Goal: Navigation & Orientation: Find specific page/section

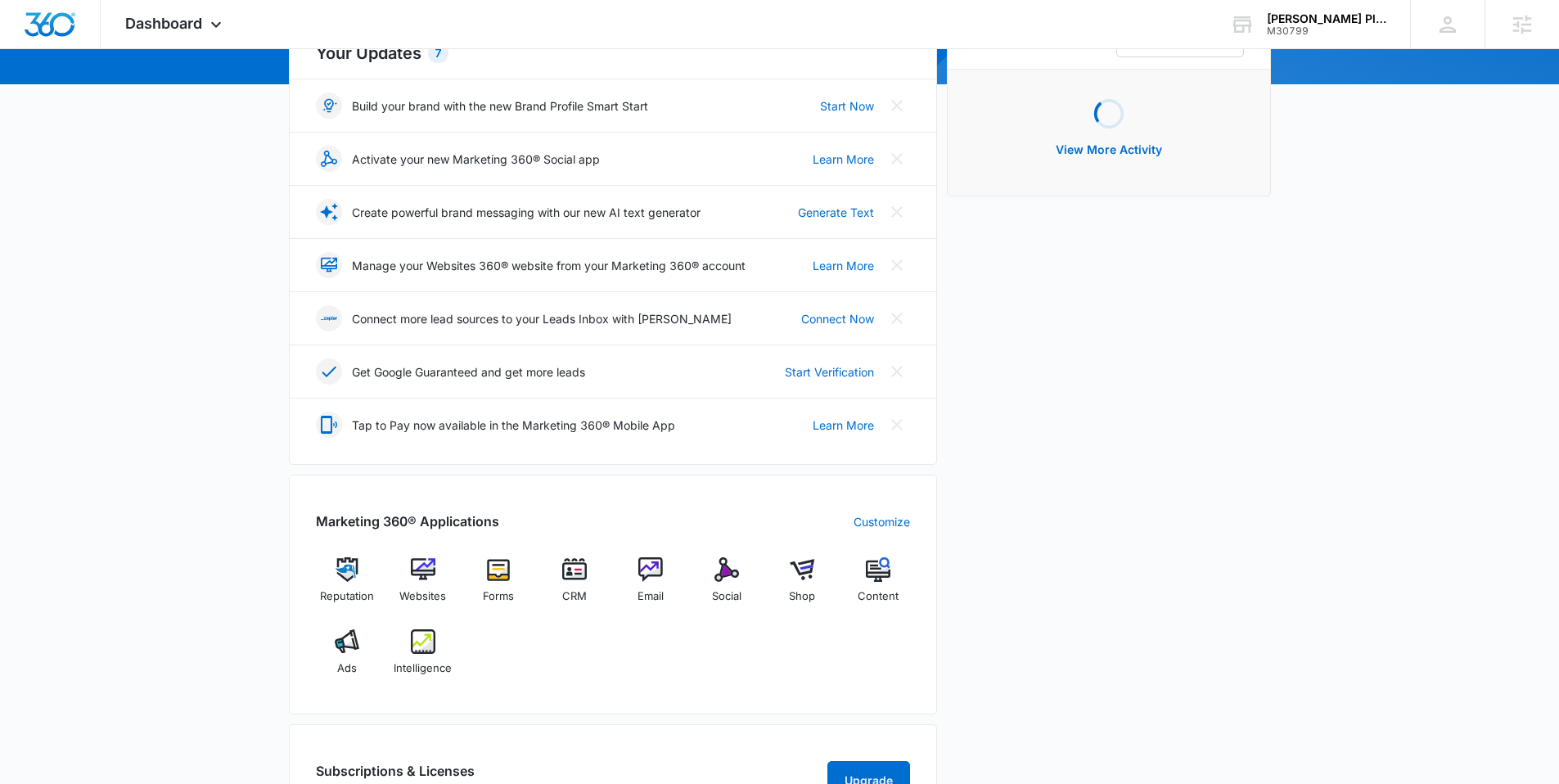
scroll to position [553, 0]
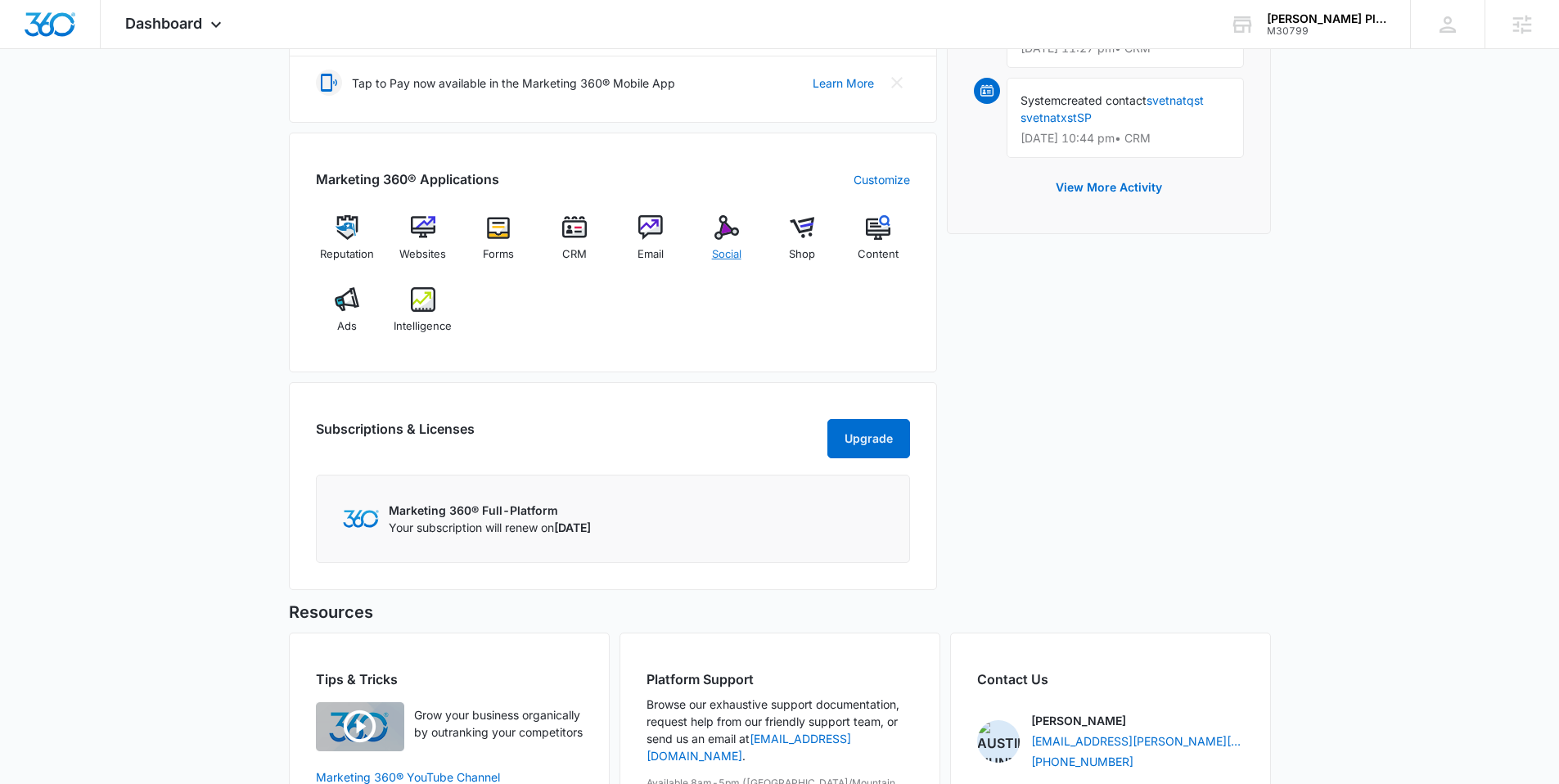
click at [715, 231] on img at bounding box center [727, 227] width 25 height 24
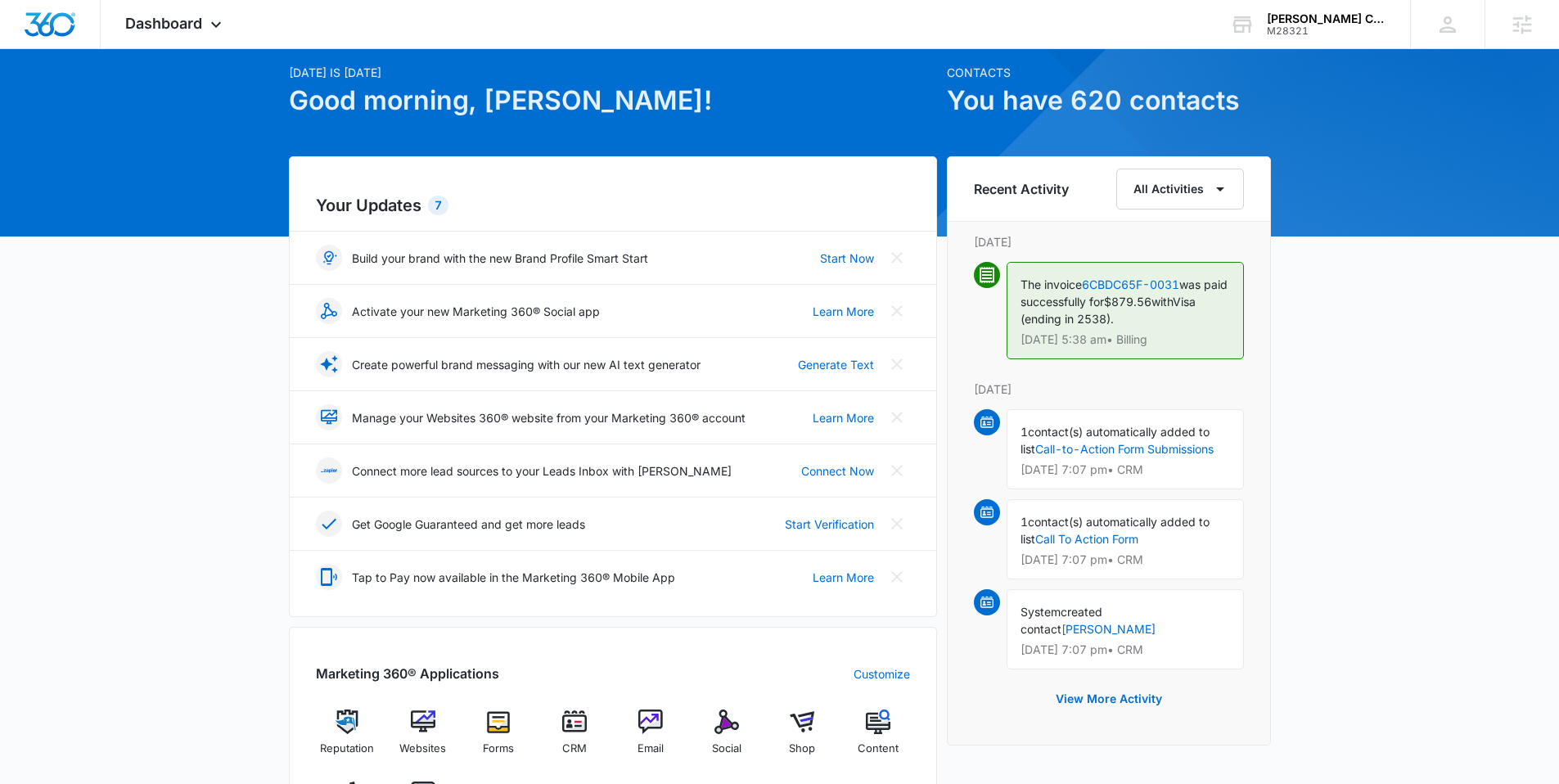
scroll to position [161, 0]
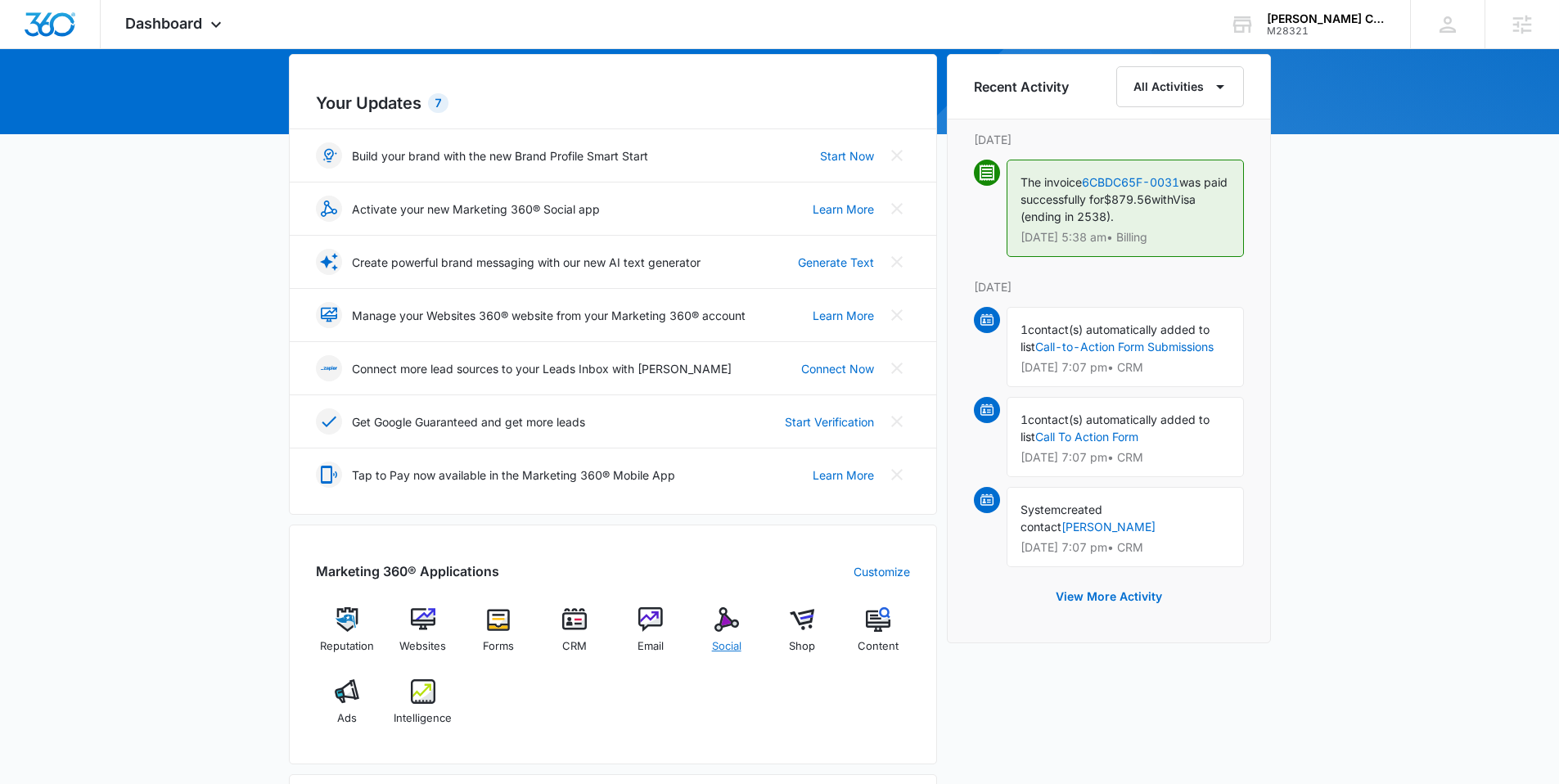
click at [728, 613] on img at bounding box center [727, 619] width 25 height 24
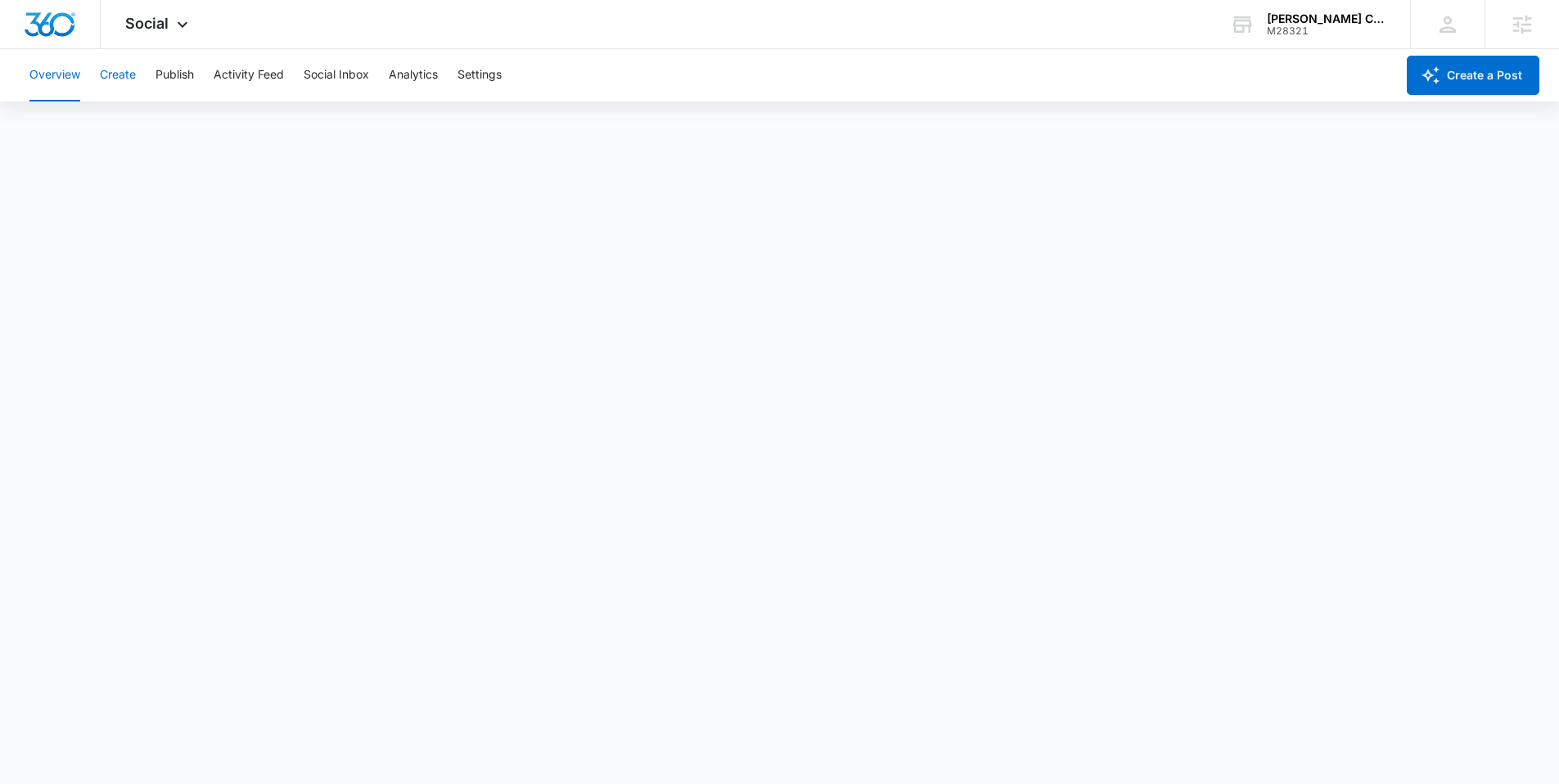
click at [123, 71] on button "Create" at bounding box center [117, 75] width 36 height 52
click at [161, 128] on button "Approvals" at bounding box center [160, 125] width 55 height 46
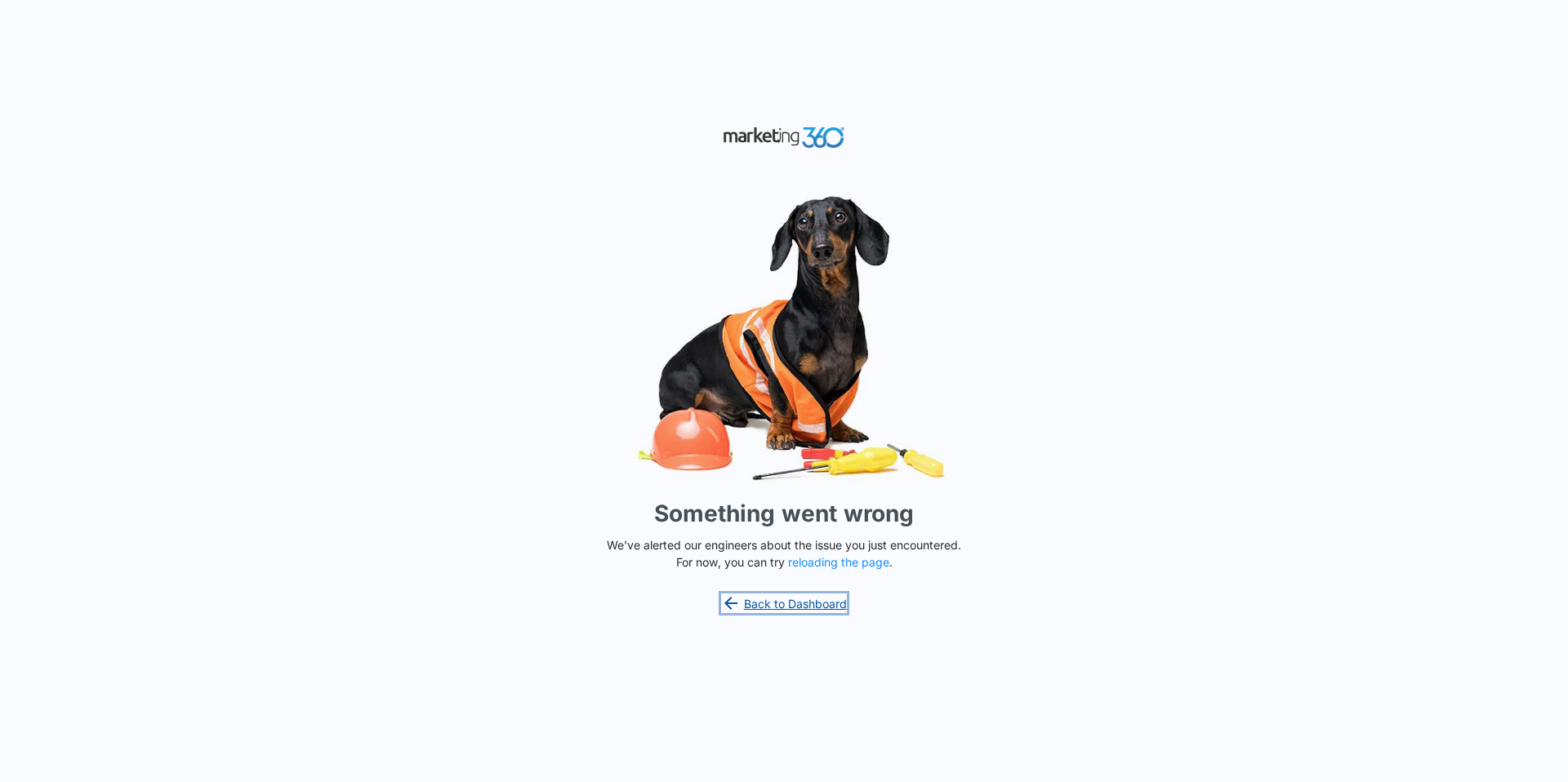
click at [824, 610] on link "Back to Dashboard" at bounding box center [783, 603] width 126 height 19
click at [760, 603] on link "Back to Dashboard" at bounding box center [783, 603] width 126 height 19
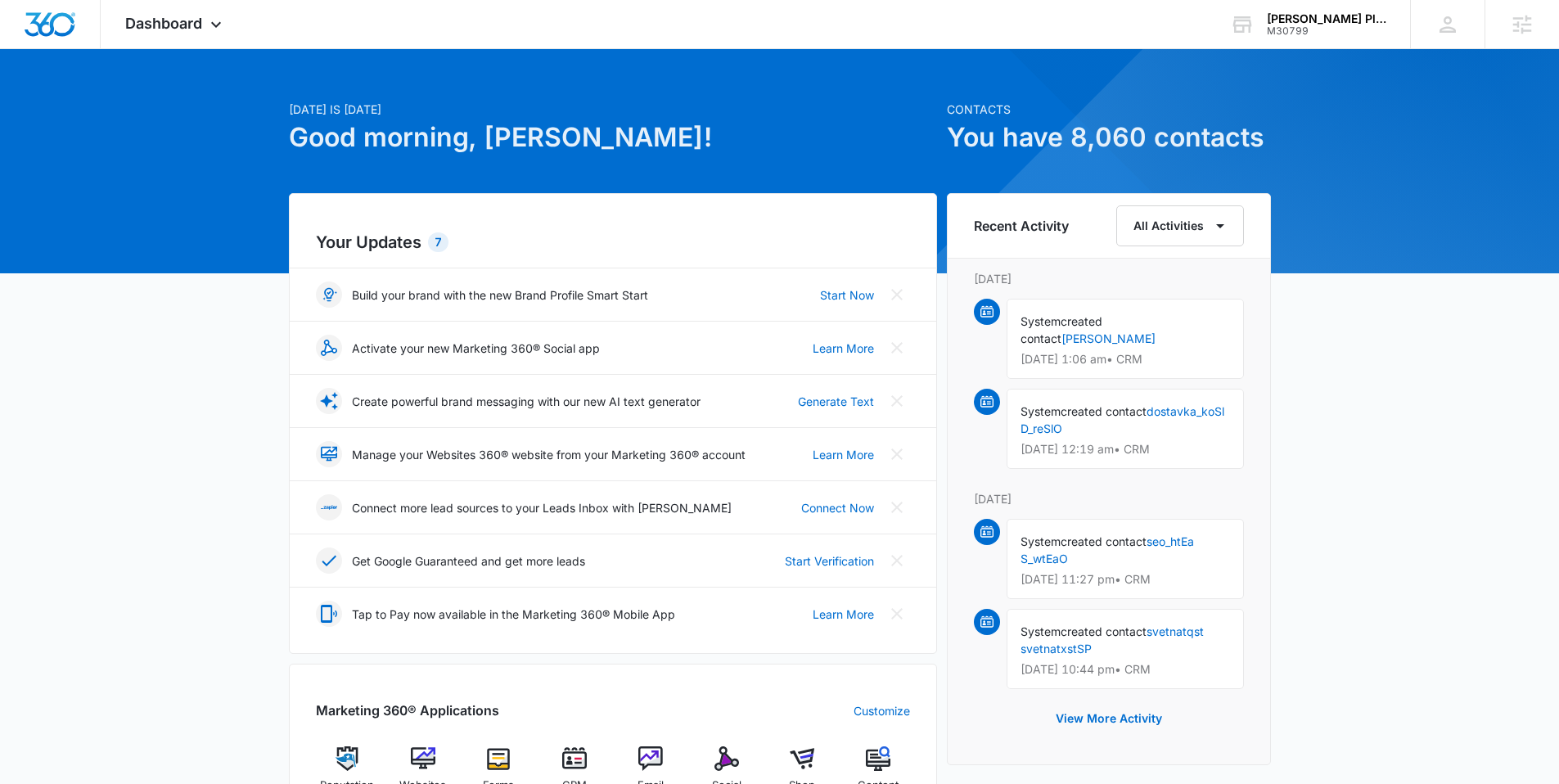
scroll to position [188, 0]
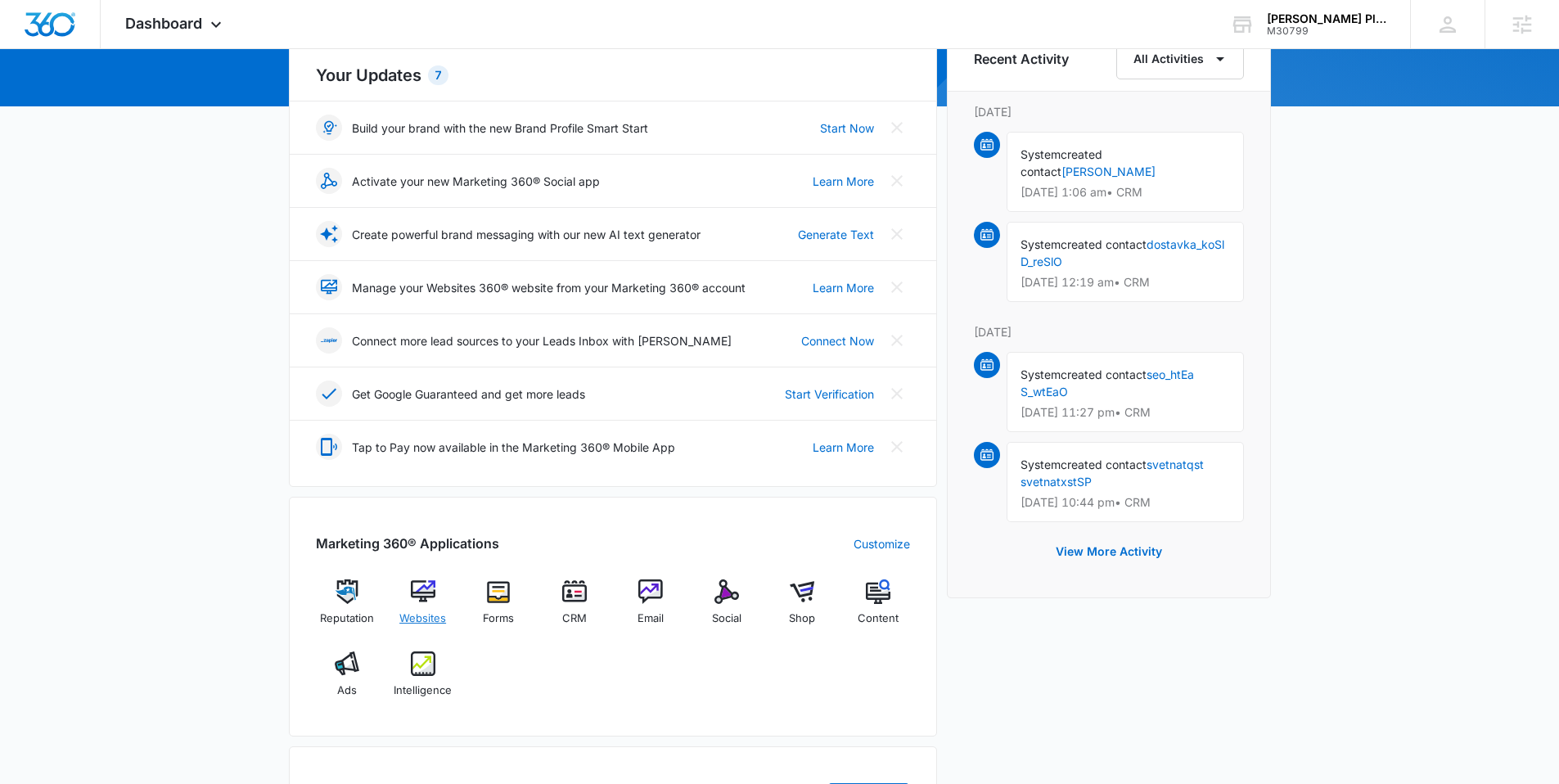
click at [420, 600] on img at bounding box center [422, 591] width 25 height 24
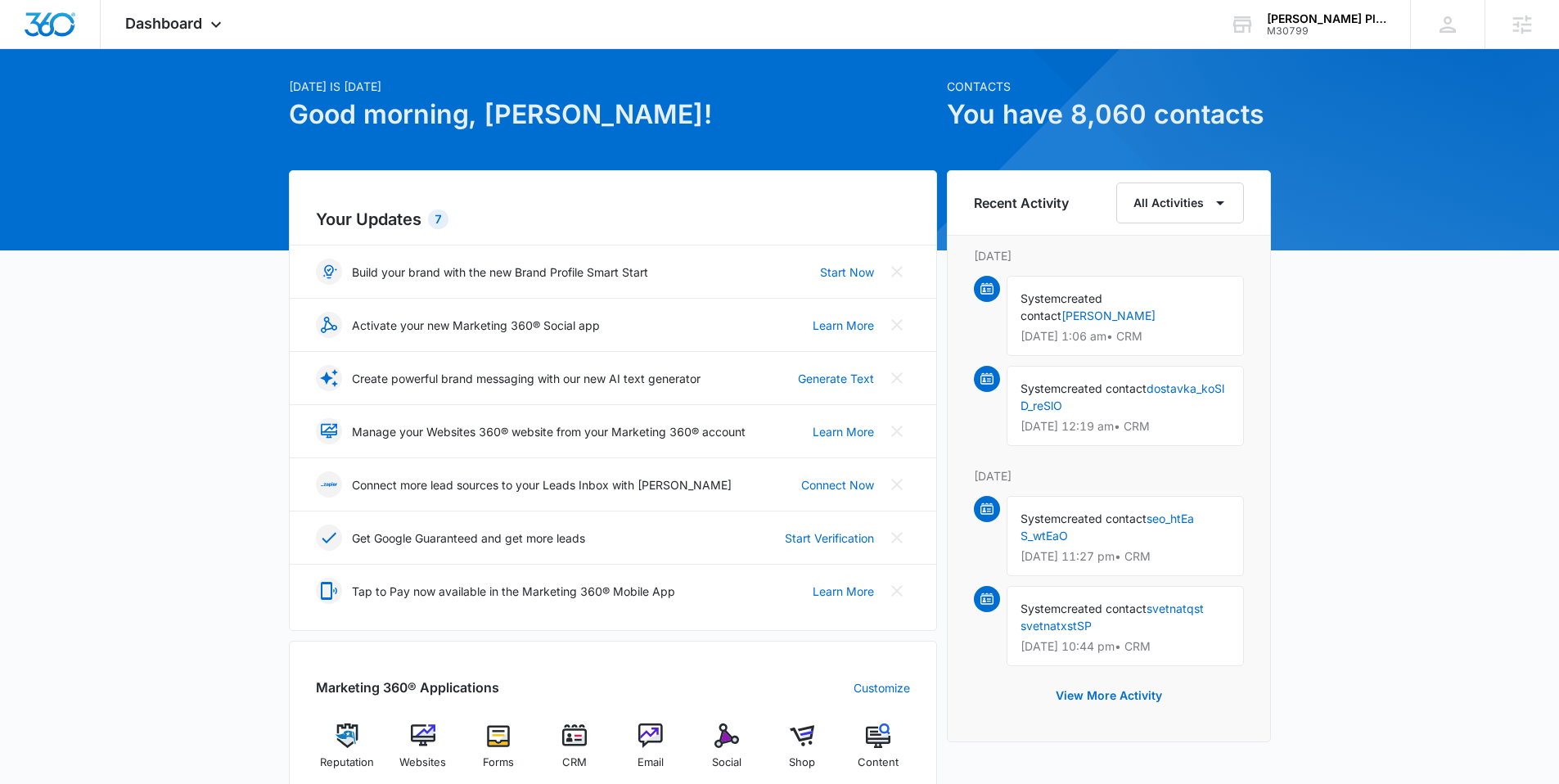
scroll to position [546, 0]
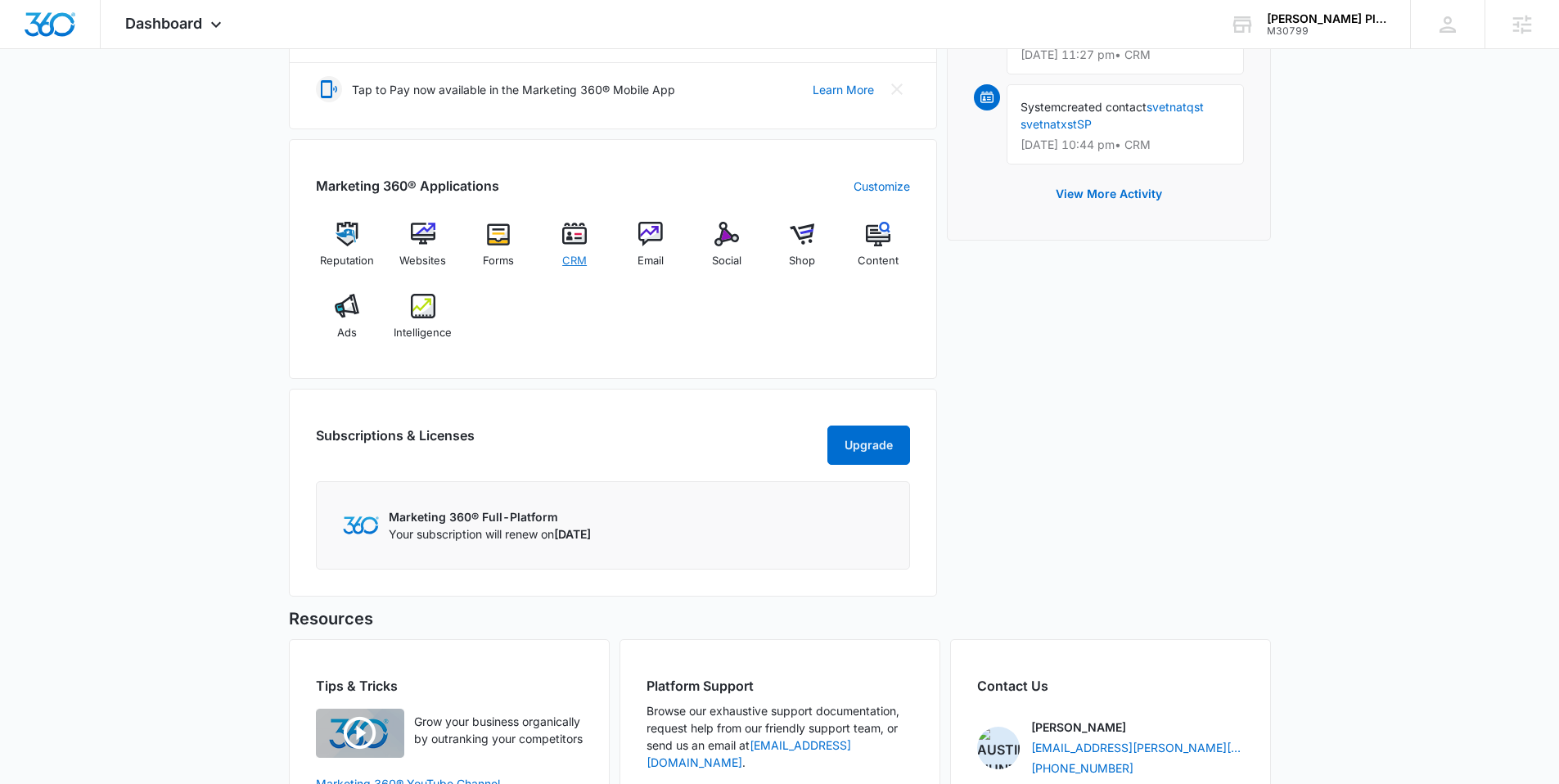
click at [566, 240] on img at bounding box center [575, 234] width 25 height 24
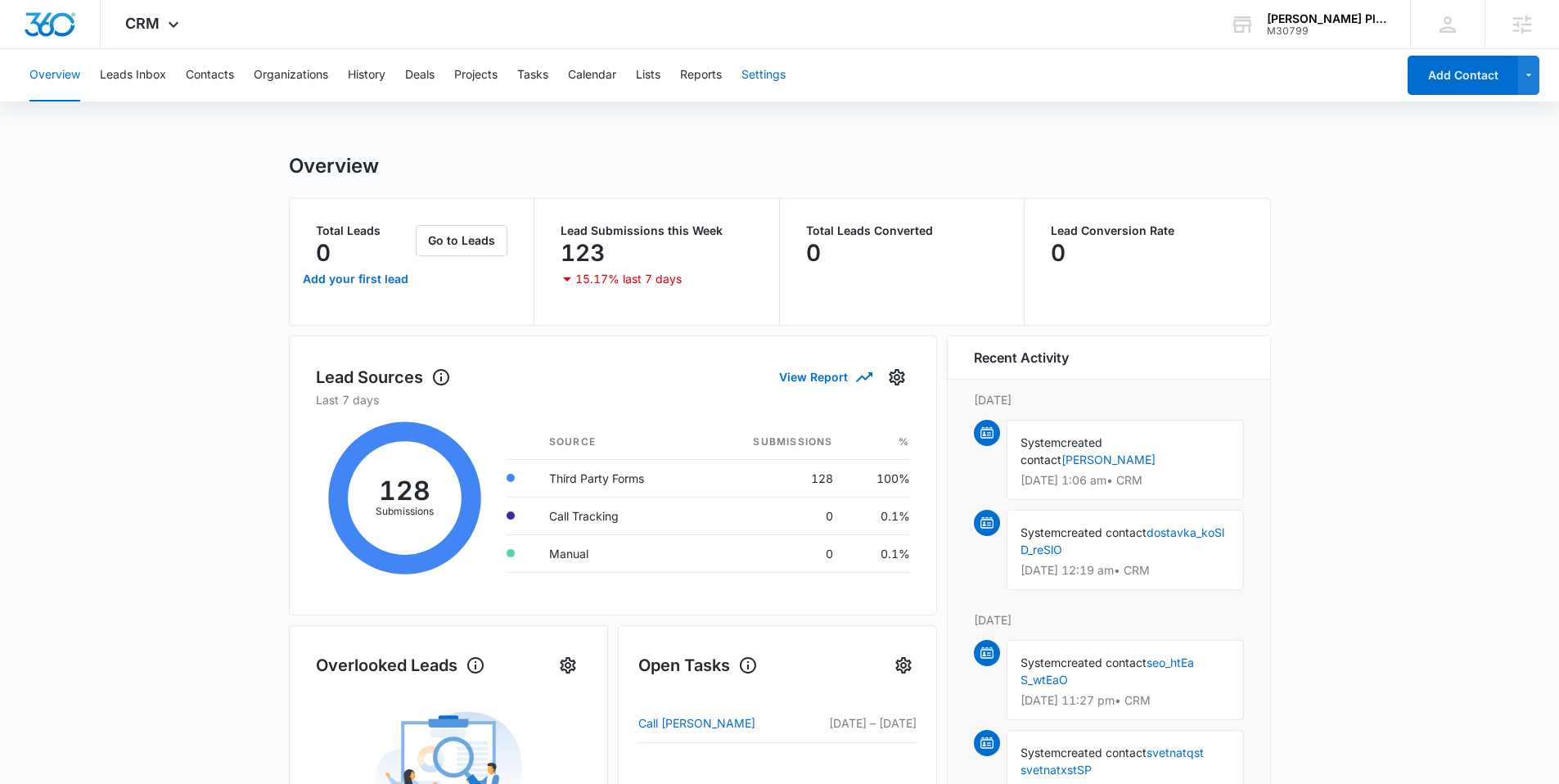
click at [751, 77] on button "Settings" at bounding box center [764, 75] width 44 height 52
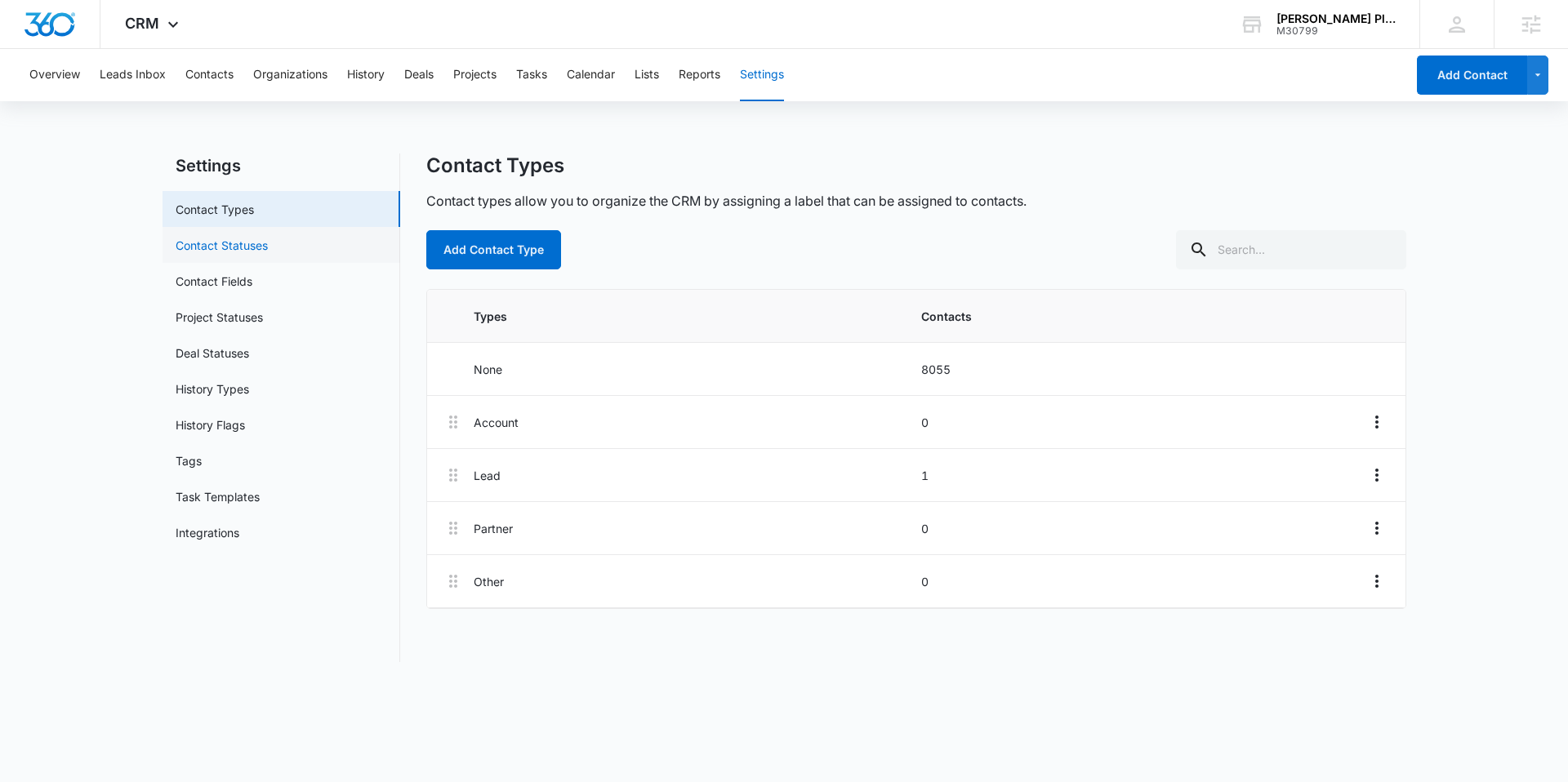
click at [268, 249] on link "Contact Statuses" at bounding box center [221, 245] width 92 height 17
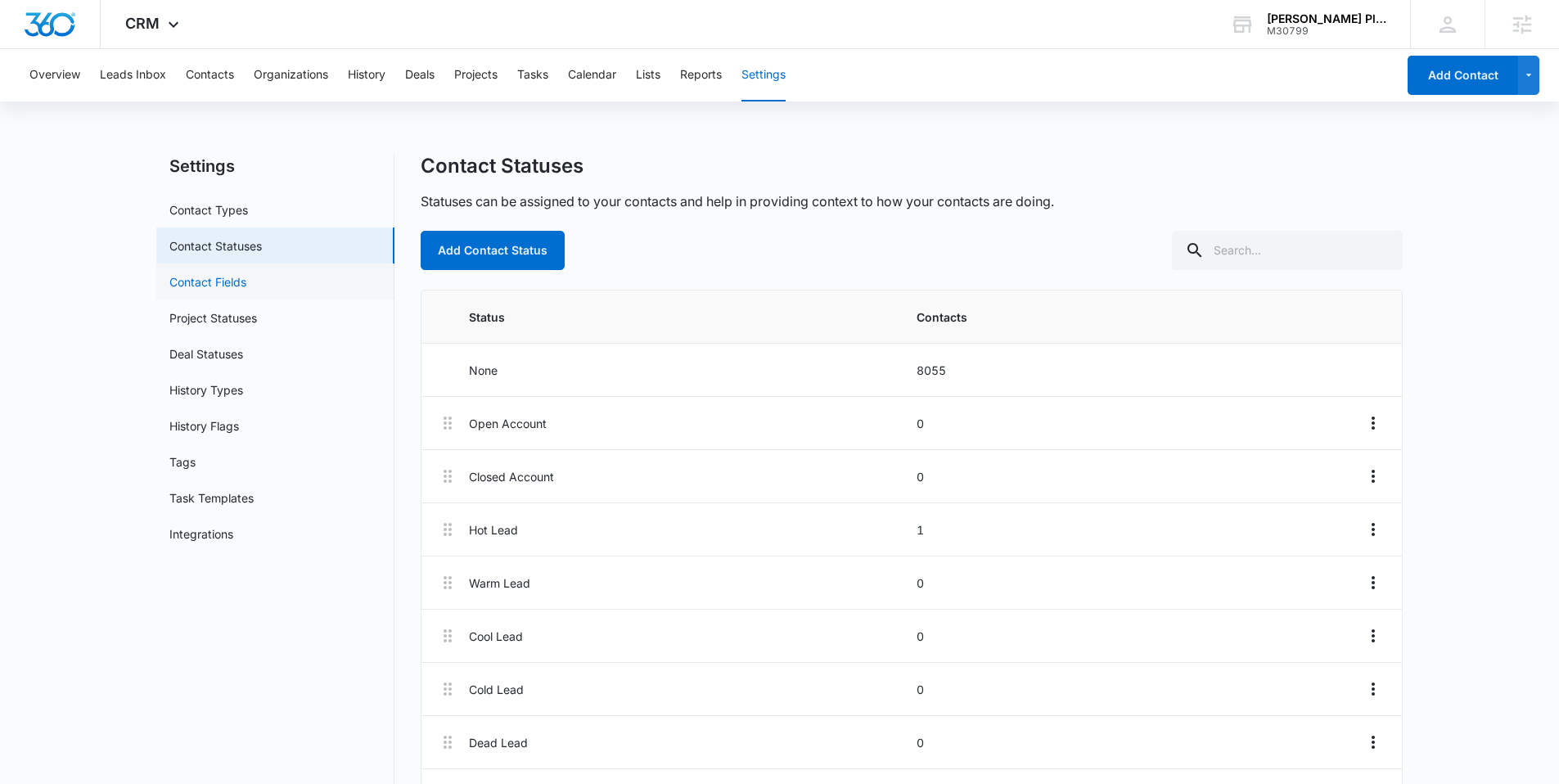
click at [247, 280] on link "Contact Fields" at bounding box center [208, 282] width 77 height 17
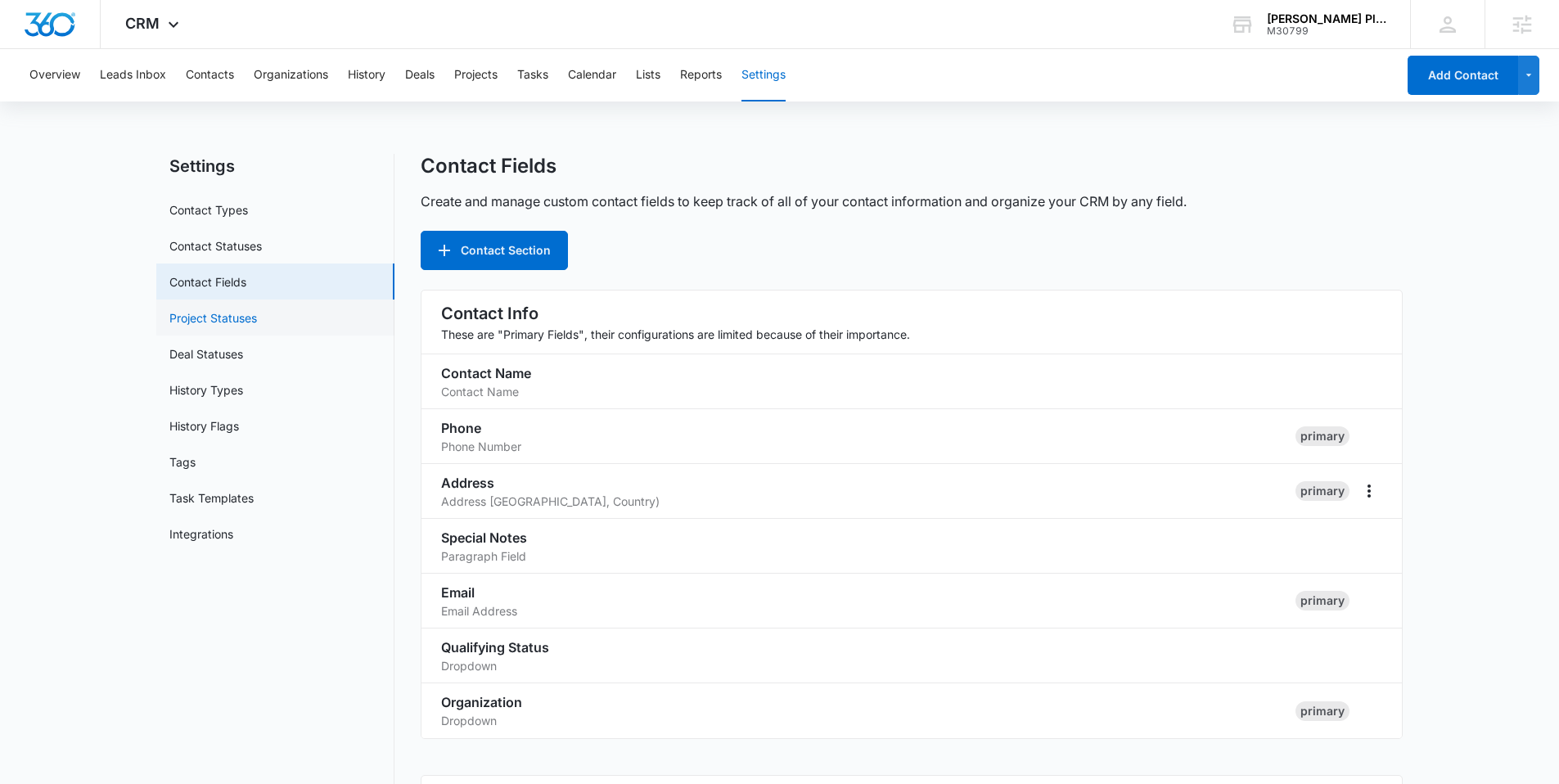
click at [249, 321] on link "Project Statuses" at bounding box center [214, 318] width 88 height 17
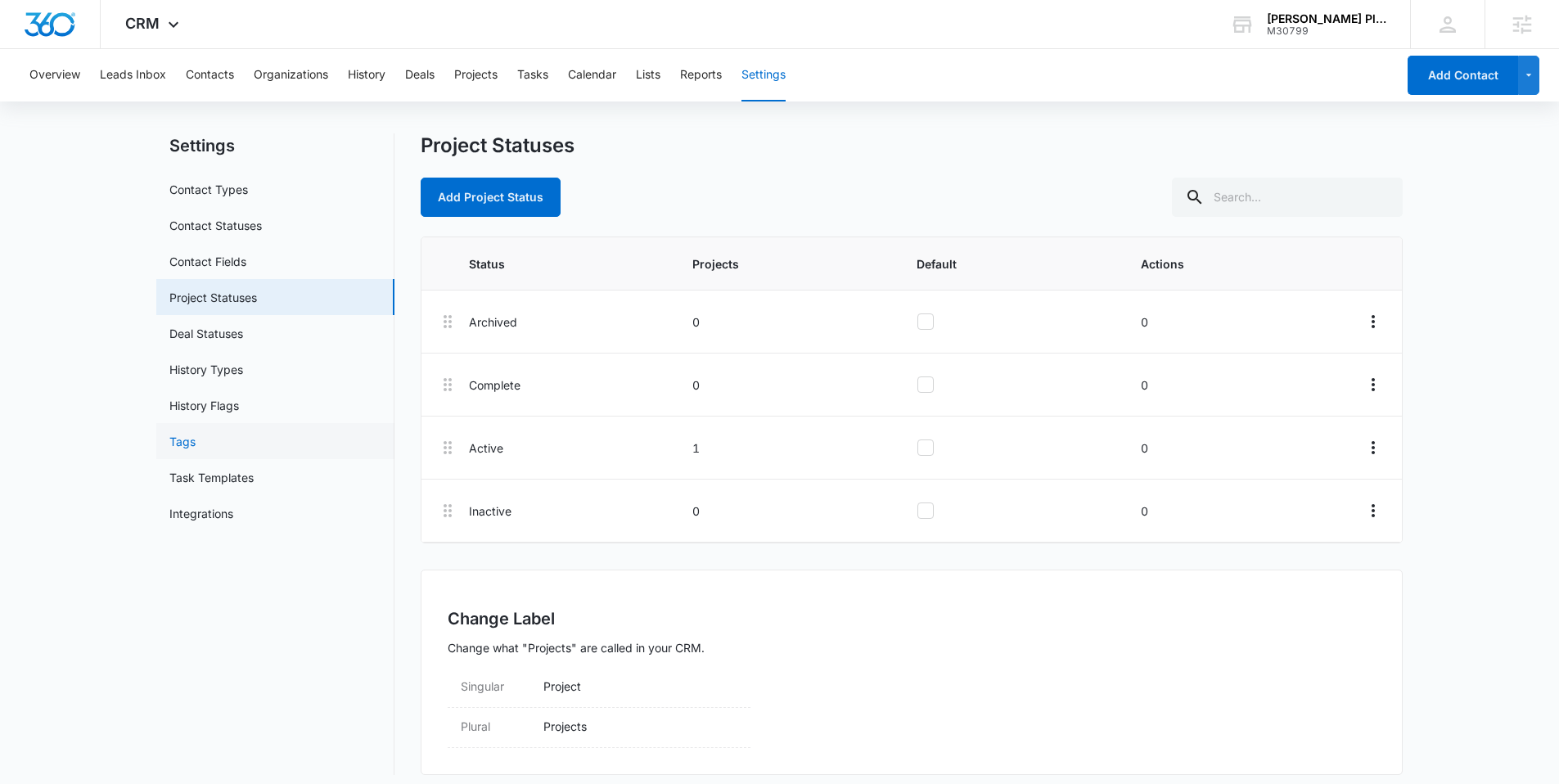
scroll to position [31, 0]
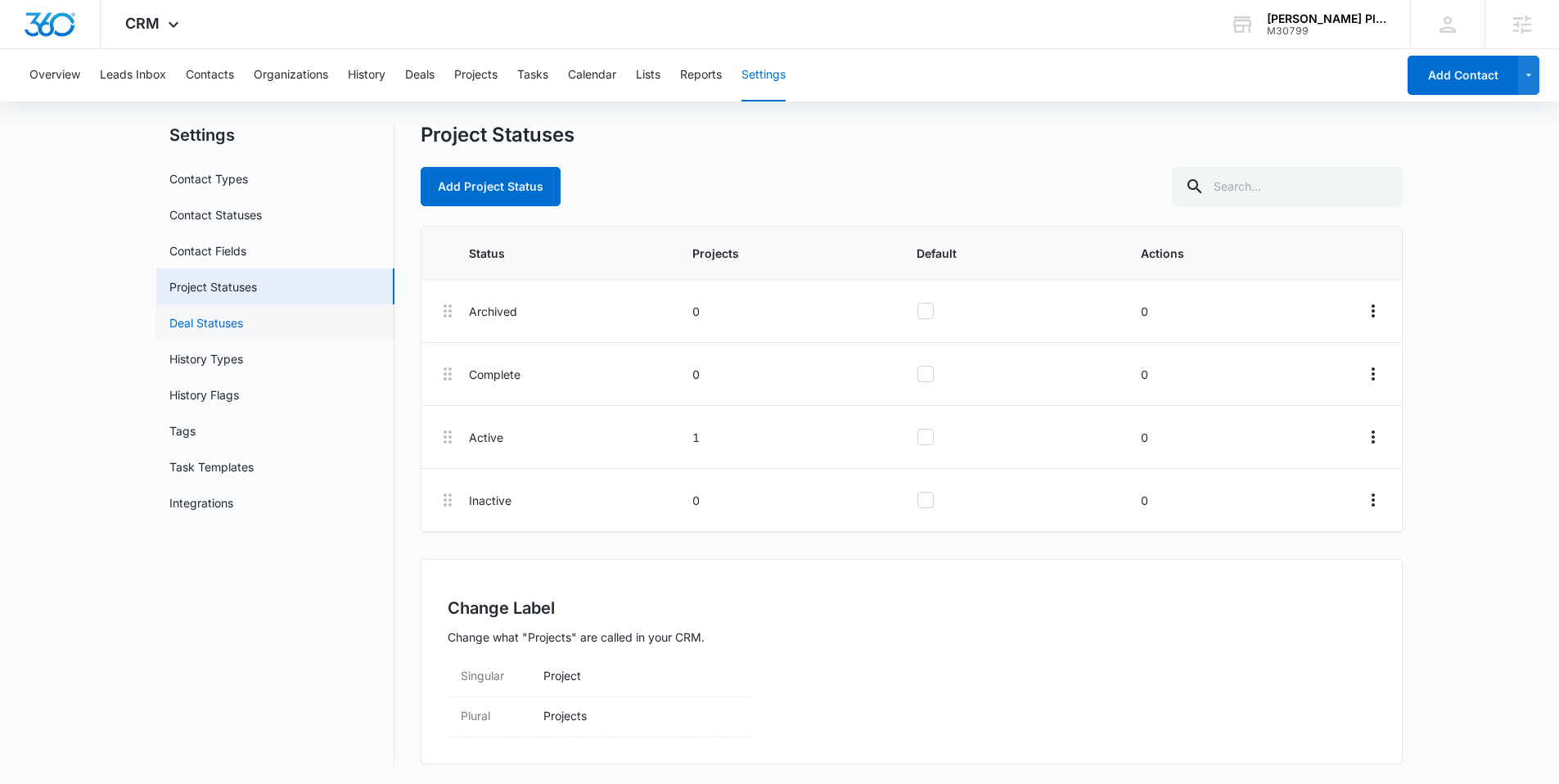
click at [211, 324] on link "Deal Statuses" at bounding box center [206, 323] width 74 height 17
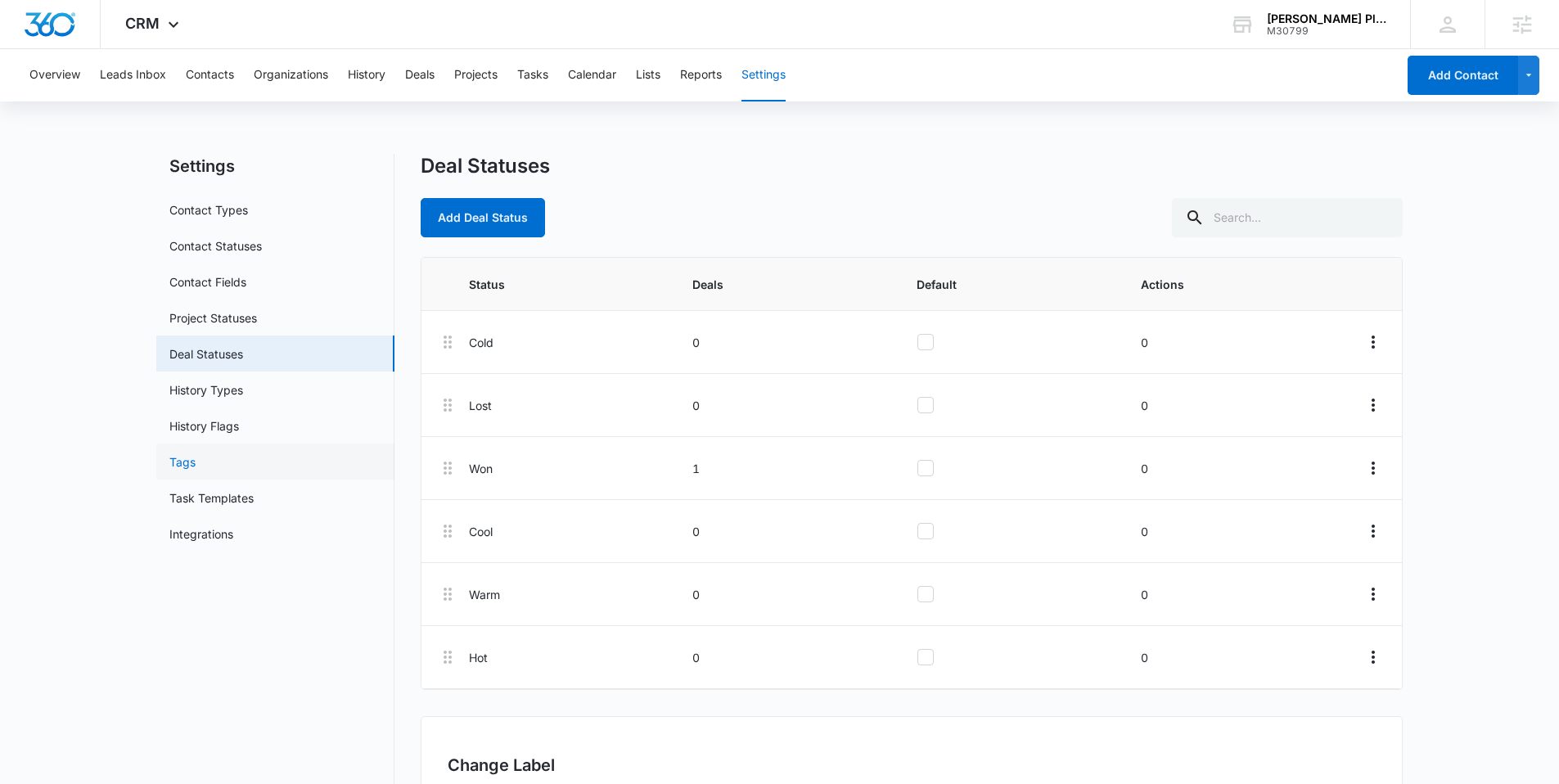
click at [196, 469] on link "Tags" at bounding box center [183, 462] width 26 height 17
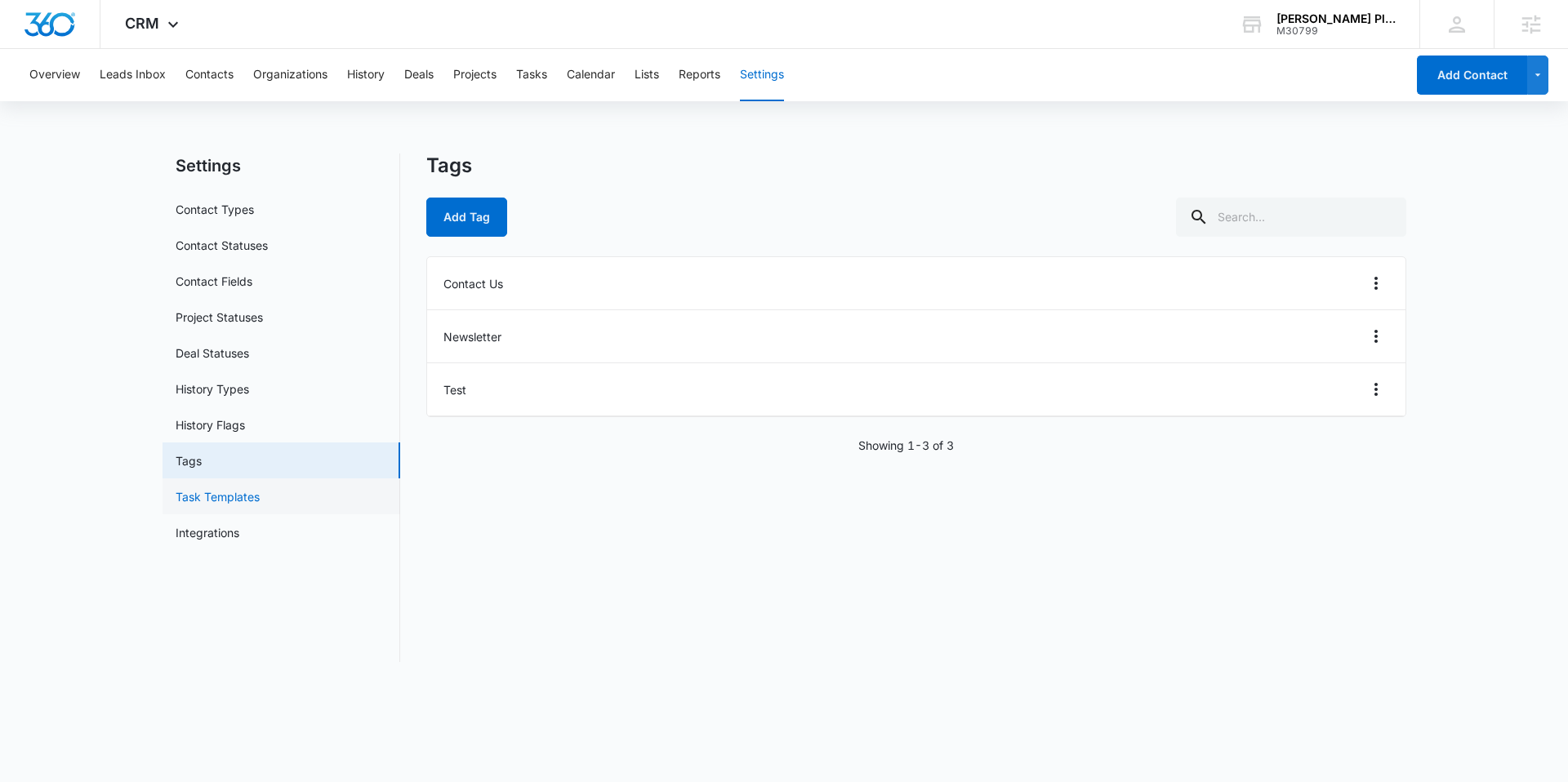
click at [239, 499] on link "Task Templates" at bounding box center [217, 496] width 84 height 17
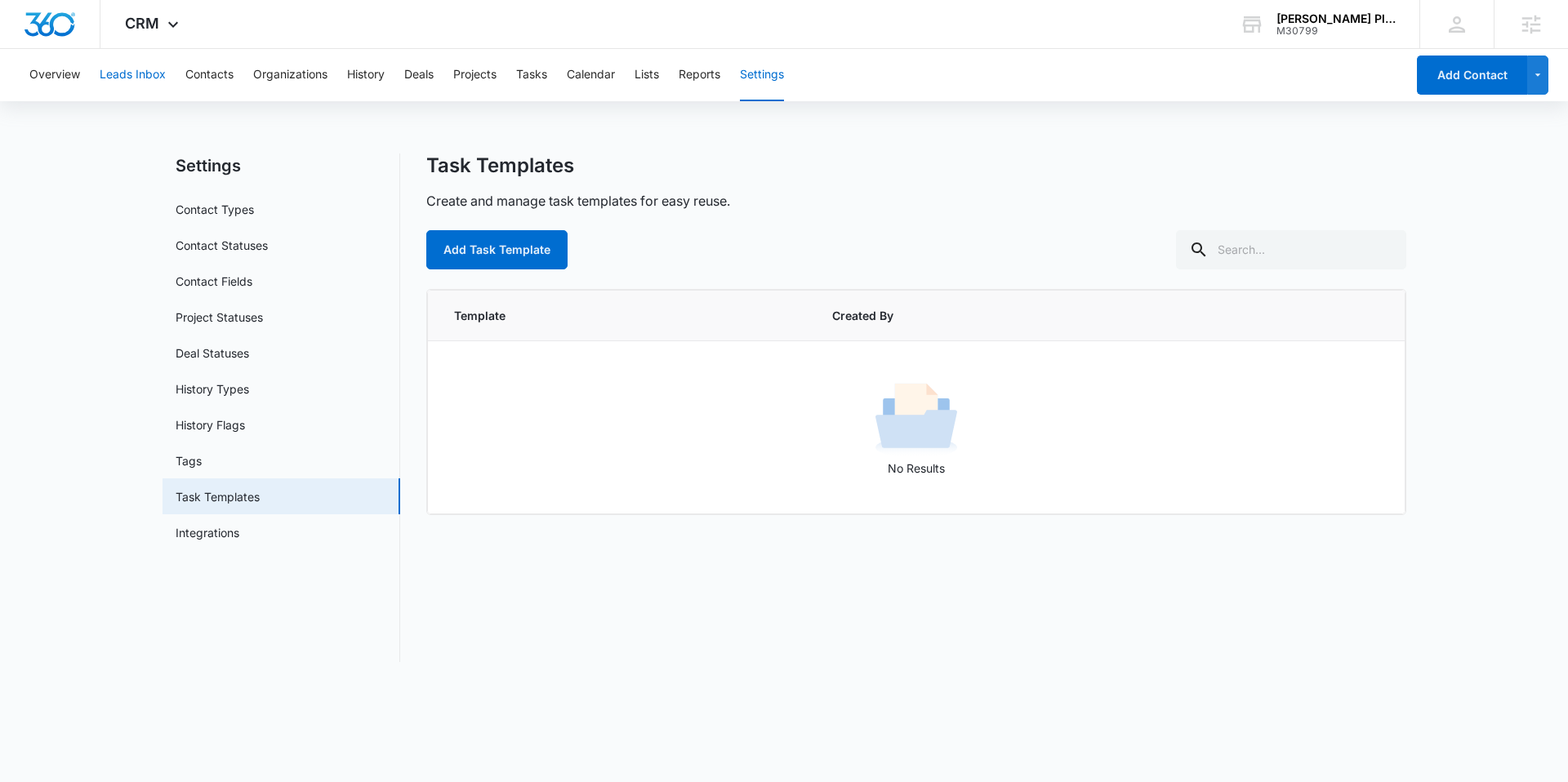
click at [151, 79] on button "Leads Inbox" at bounding box center [132, 75] width 66 height 52
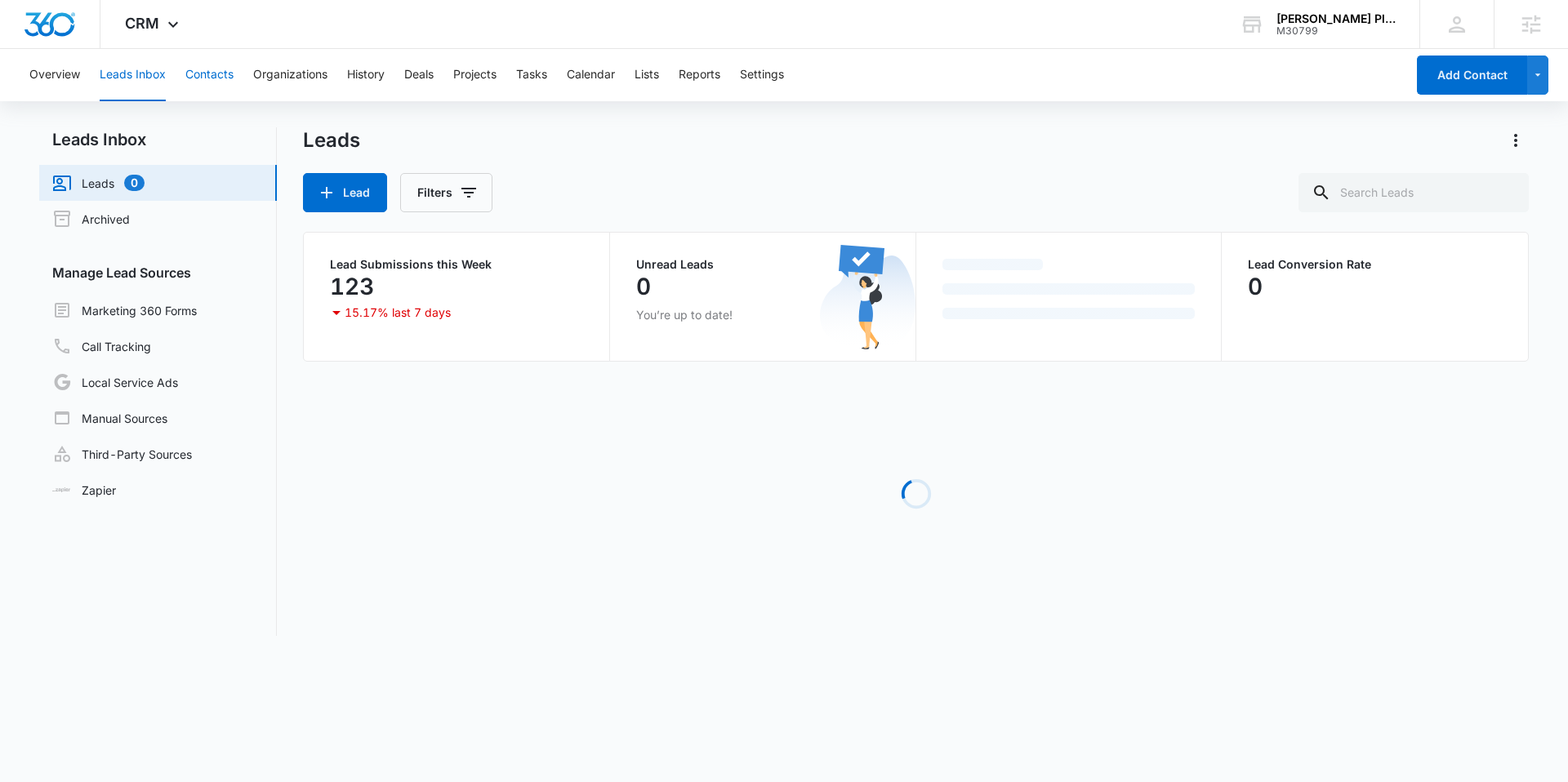
click at [222, 71] on button "Contacts" at bounding box center [209, 75] width 48 height 52
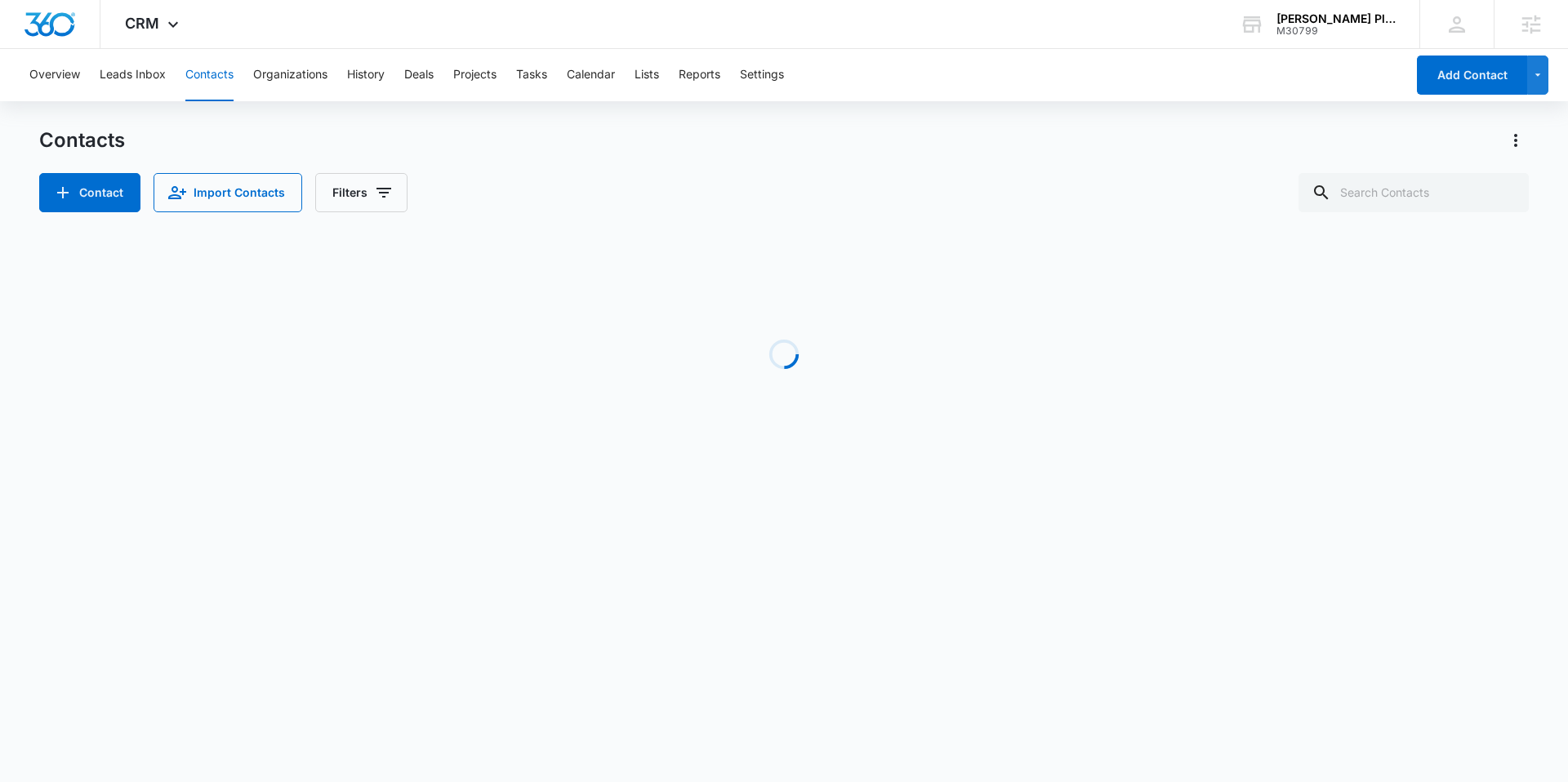
click at [83, 76] on div "Overview Leads Inbox Contacts Organizations History Deals Projects Tasks Calend…" at bounding box center [712, 75] width 1386 height 52
click at [75, 76] on button "Overview" at bounding box center [55, 75] width 51 height 52
click at [61, 79] on button "Overview" at bounding box center [55, 75] width 51 height 52
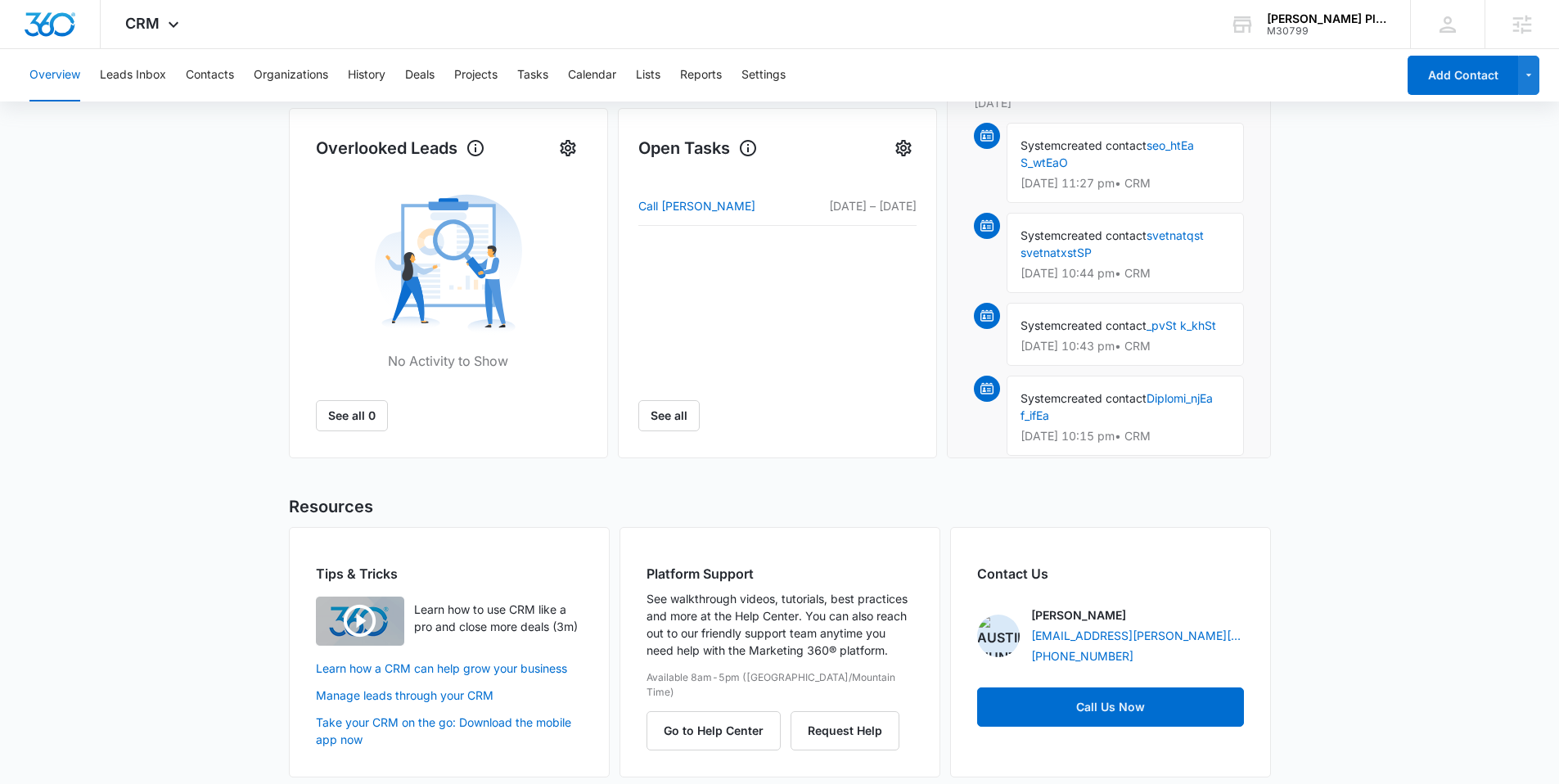
scroll to position [528, 0]
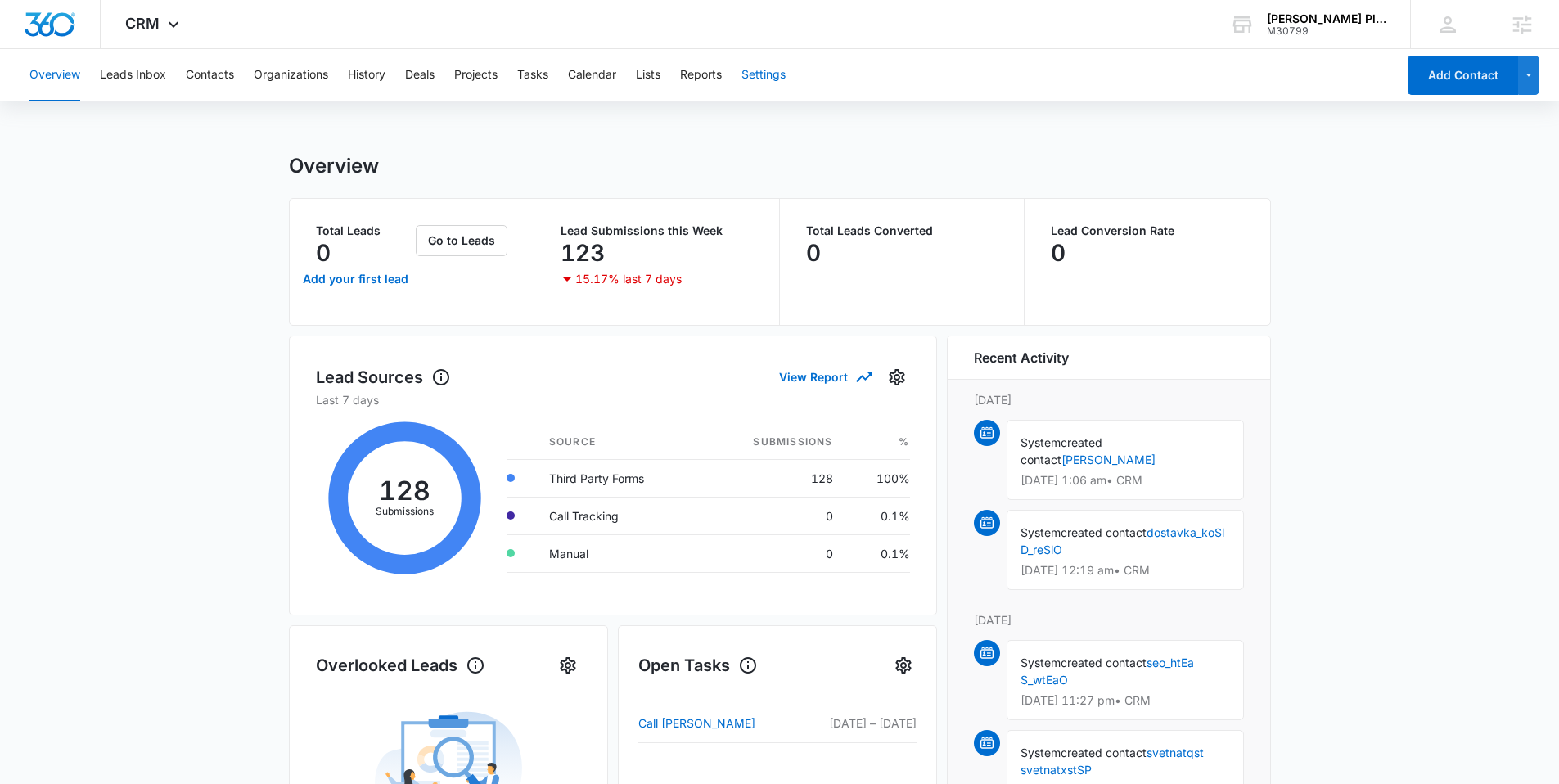
click at [766, 62] on button "Settings" at bounding box center [764, 75] width 44 height 52
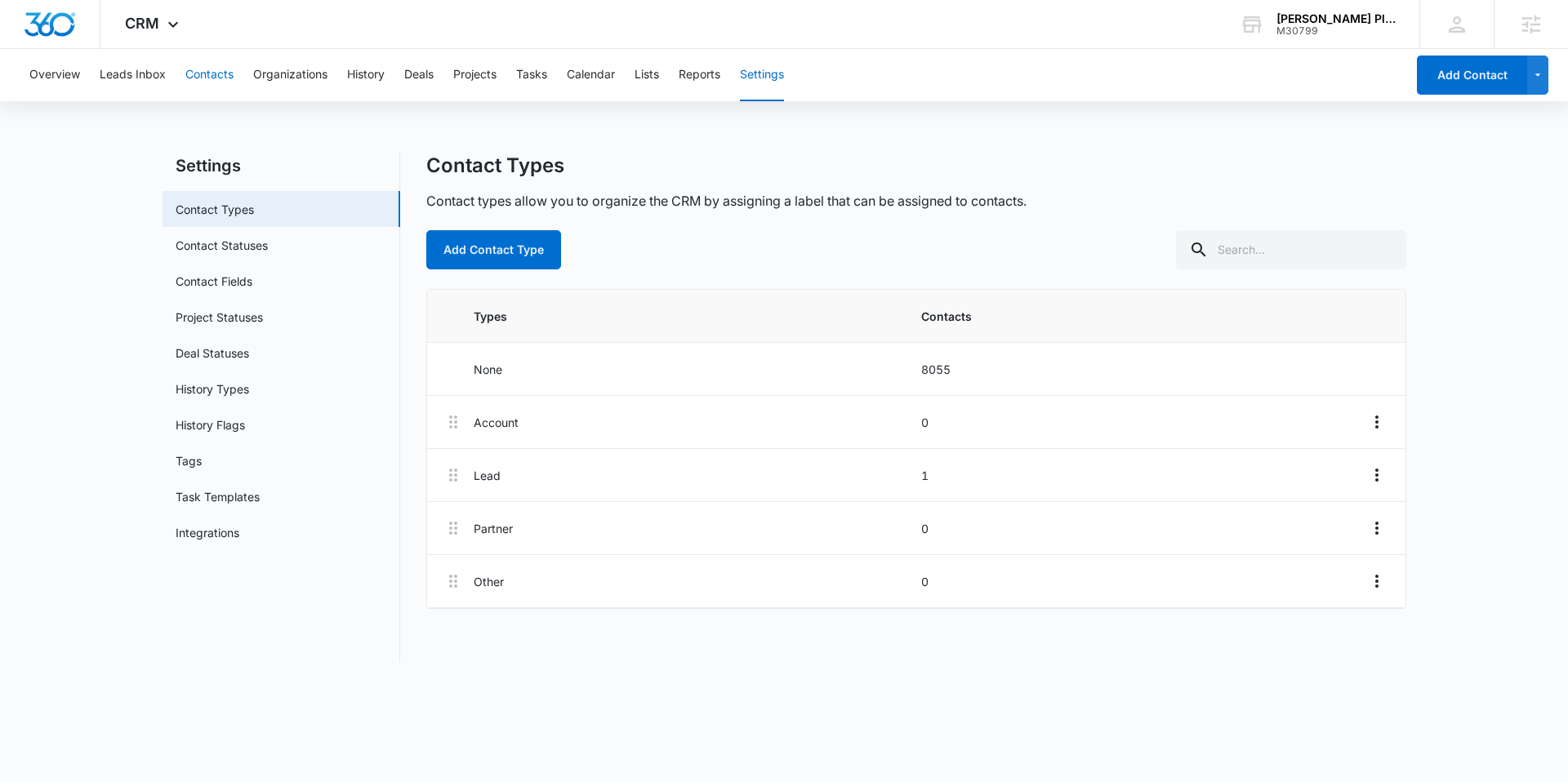
click at [202, 73] on button "Contacts" at bounding box center [209, 75] width 48 height 52
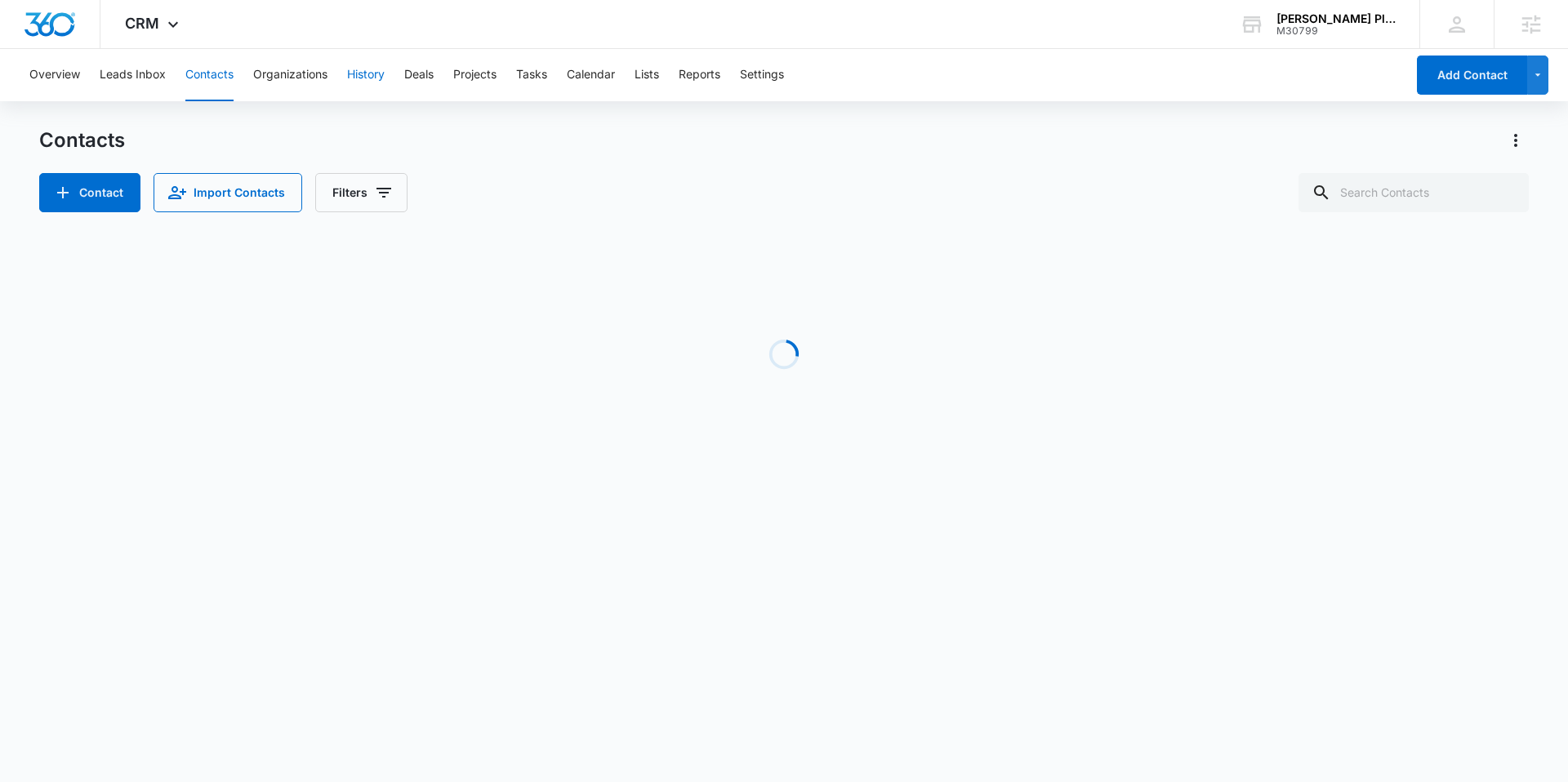
click at [375, 74] on button "History" at bounding box center [366, 75] width 38 height 52
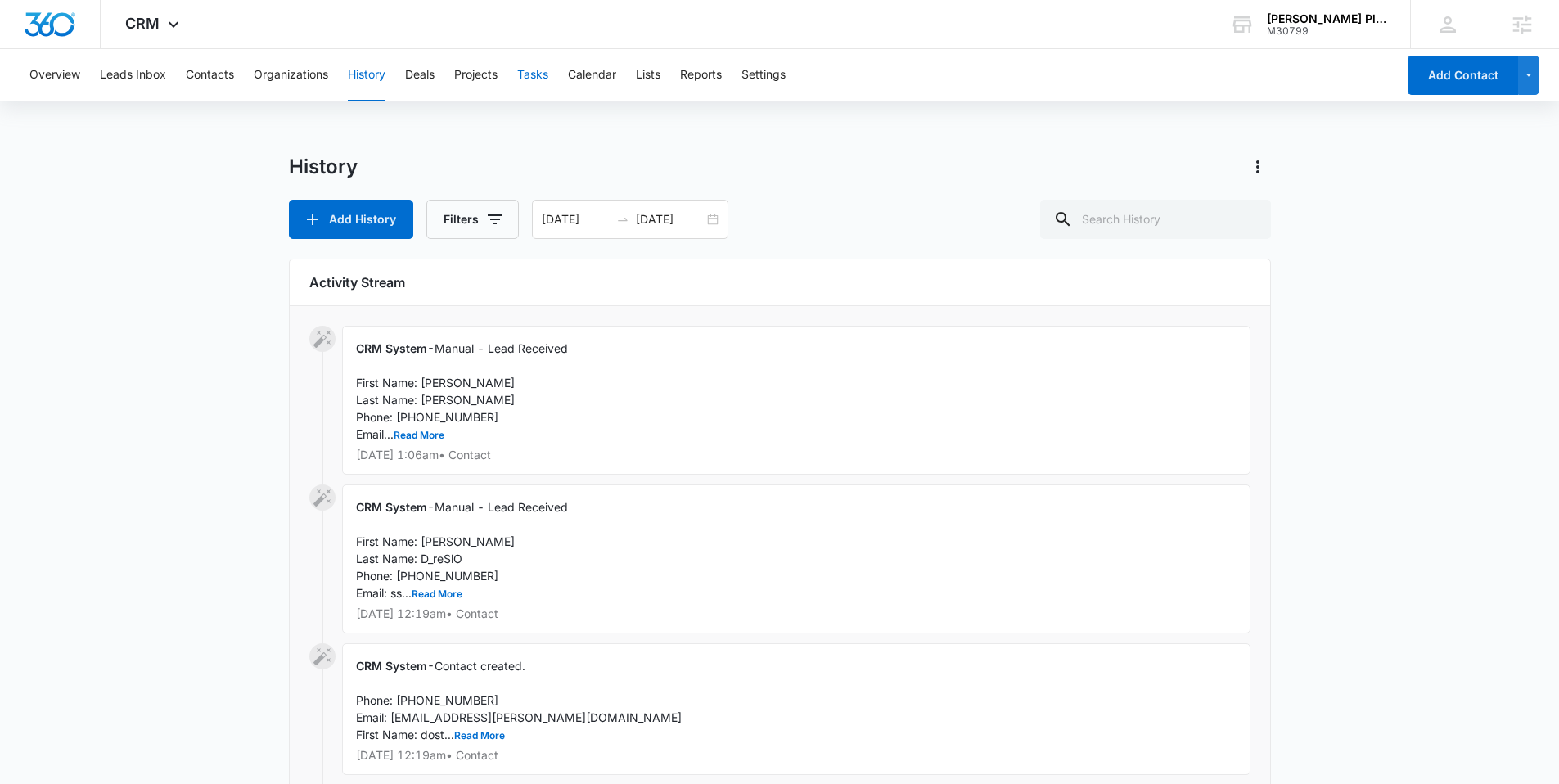
click at [531, 88] on button "Tasks" at bounding box center [532, 75] width 31 height 52
